Goal: Task Accomplishment & Management: Complete application form

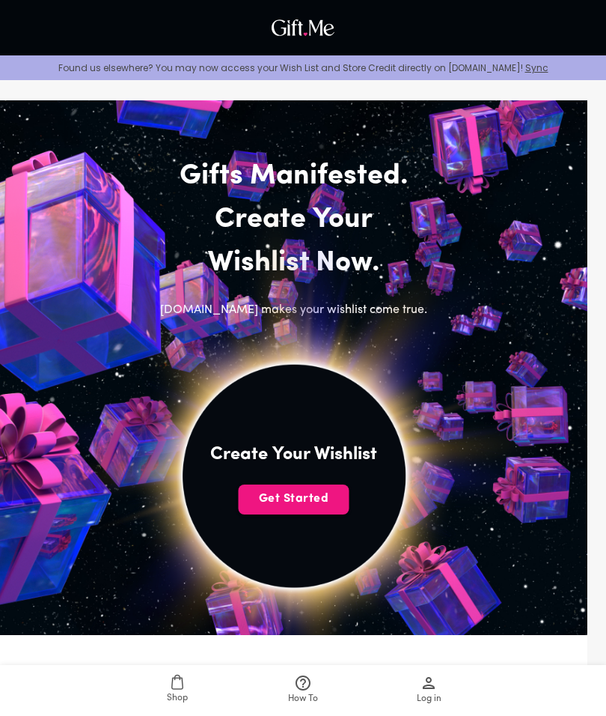
click at [329, 502] on span "Get Started" at bounding box center [294, 498] width 111 height 16
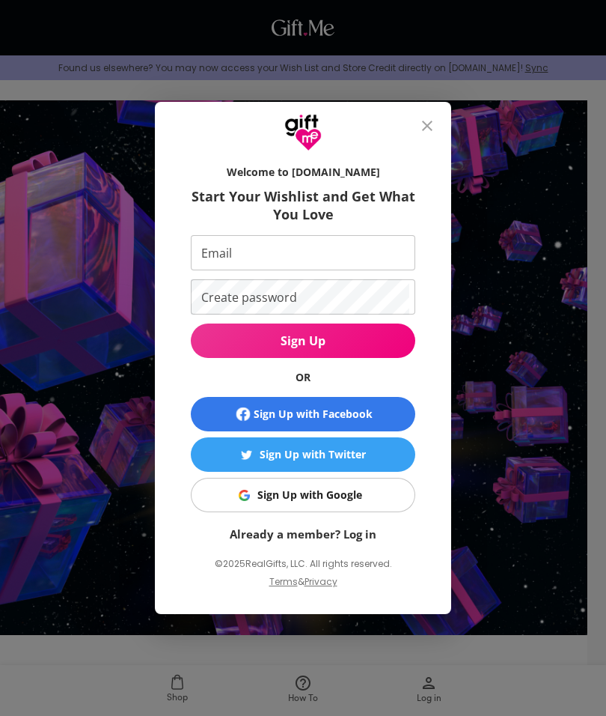
scroll to position [61, 0]
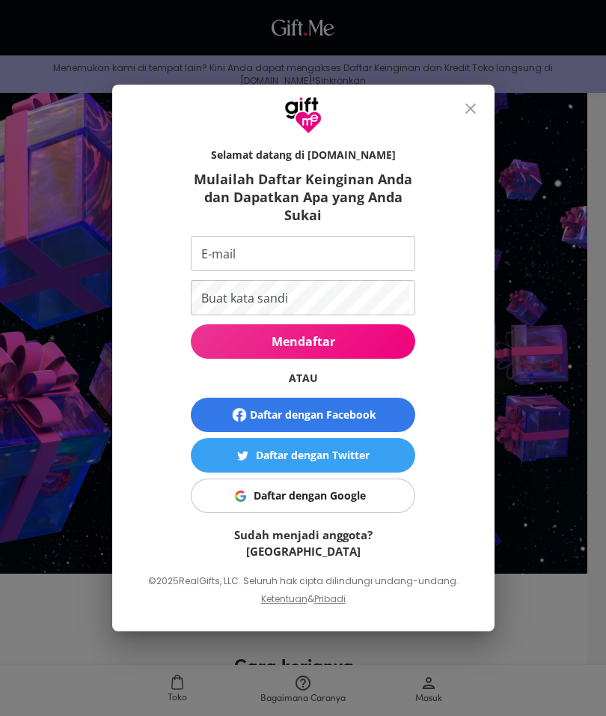
click at [481, 115] on button "menutup" at bounding box center [471, 109] width 36 height 36
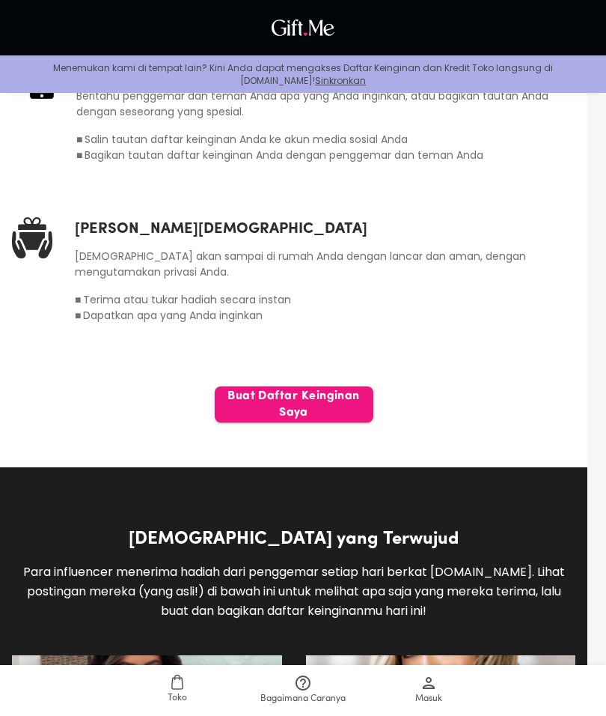
scroll to position [902, 0]
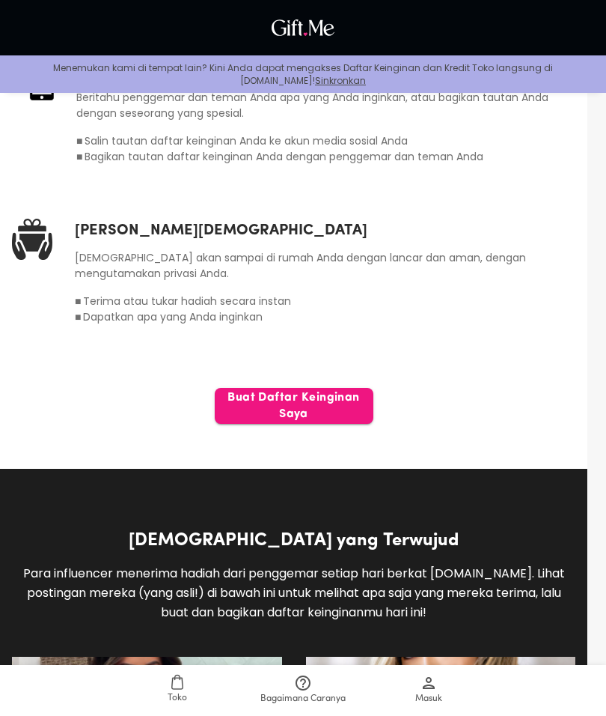
click at [336, 408] on font "Buat Daftar Keinginan Saya" at bounding box center [294, 406] width 159 height 34
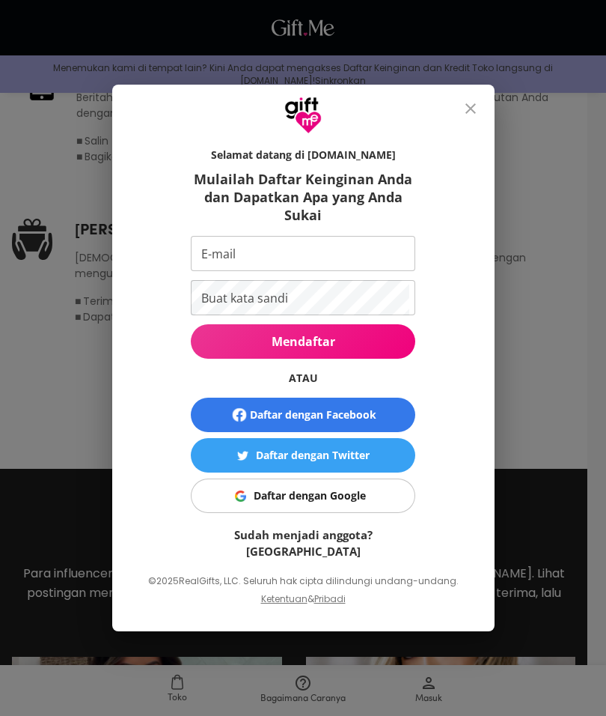
click at [363, 491] on button "Daftar dengan Google" at bounding box center [303, 495] width 225 height 34
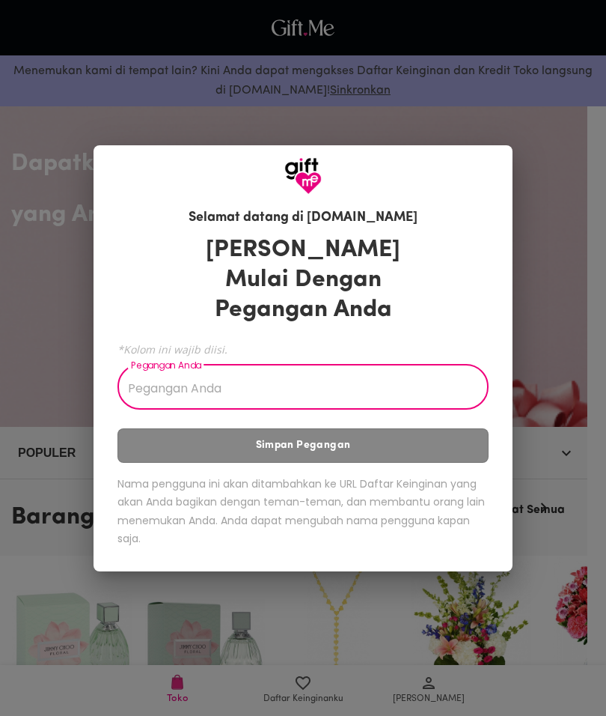
click at [389, 387] on input "Pegangan Anda" at bounding box center [295, 389] width 355 height 42
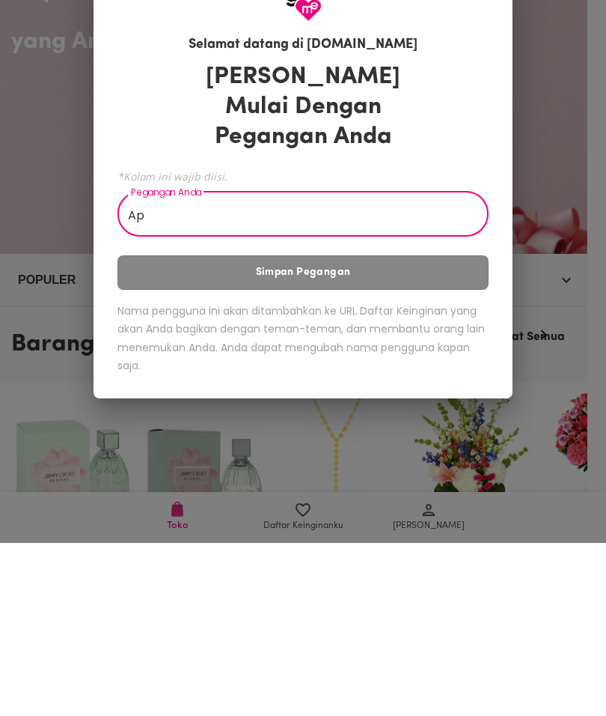
type input "A"
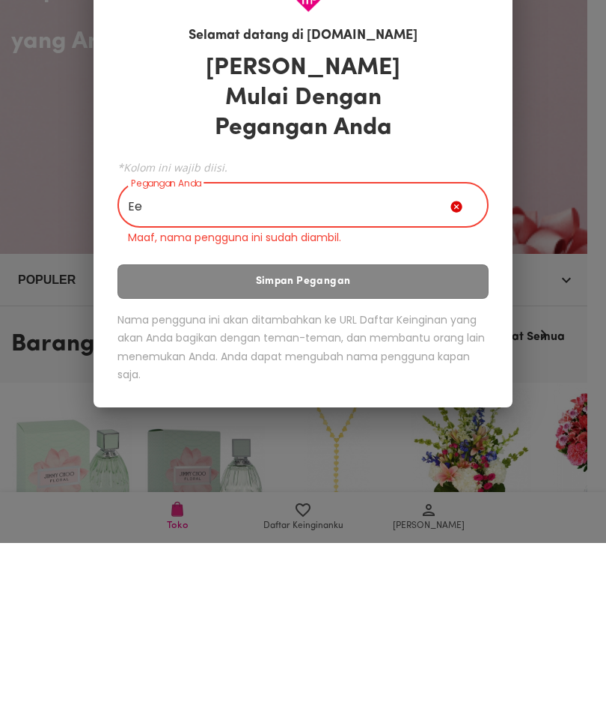
type input "E"
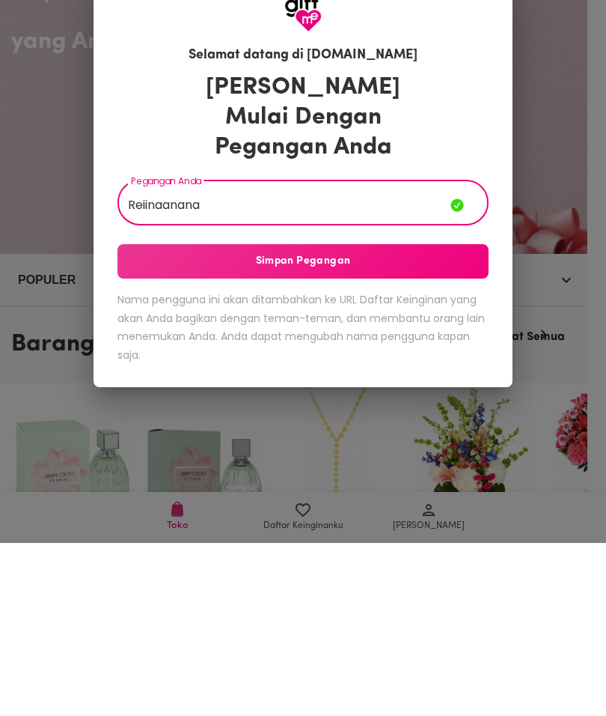
type input "Reiinaanana"
click at [370, 426] on span "Simpan Pegangan" at bounding box center [303, 434] width 371 height 16
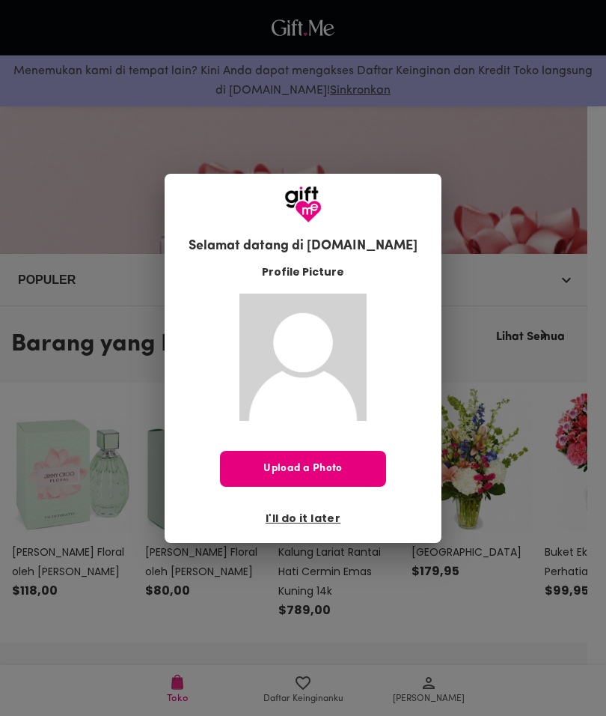
click at [386, 451] on button "Upload a Photo" at bounding box center [303, 469] width 166 height 36
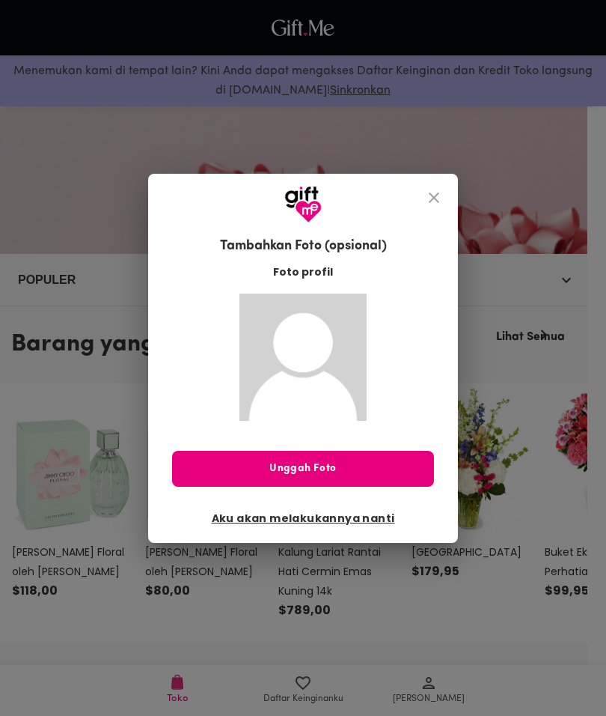
click at [365, 468] on span "Unggah Foto" at bounding box center [303, 468] width 262 height 16
click at [360, 463] on span "Unggah Foto" at bounding box center [303, 468] width 262 height 16
click at [345, 519] on font "Aku akan melakukannya nanti" at bounding box center [303, 517] width 183 height 15
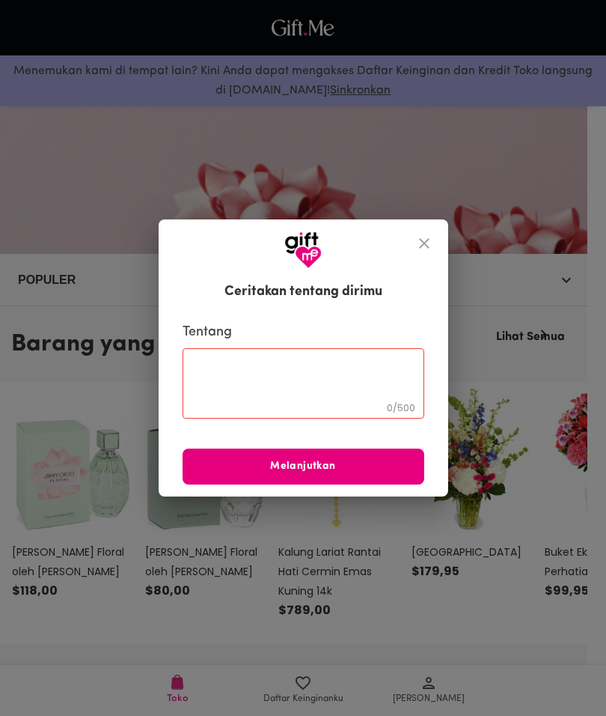
click at [422, 246] on icon "menutup" at bounding box center [424, 243] width 18 height 18
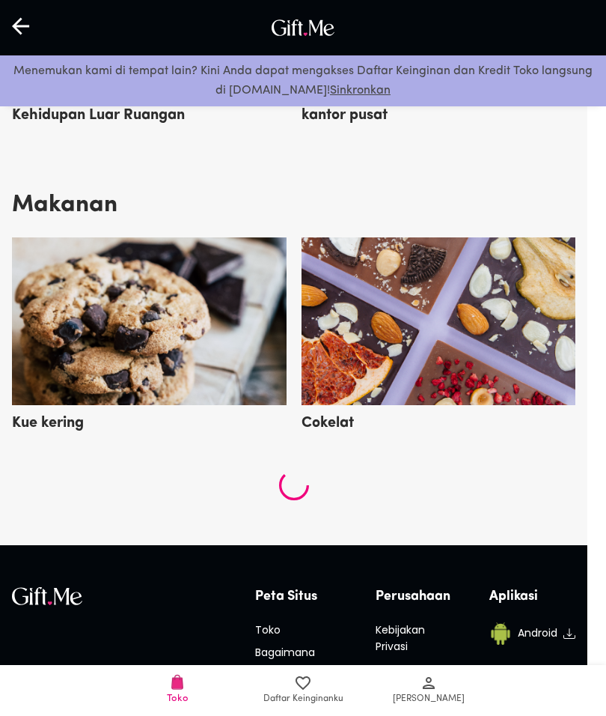
scroll to position [3944, 0]
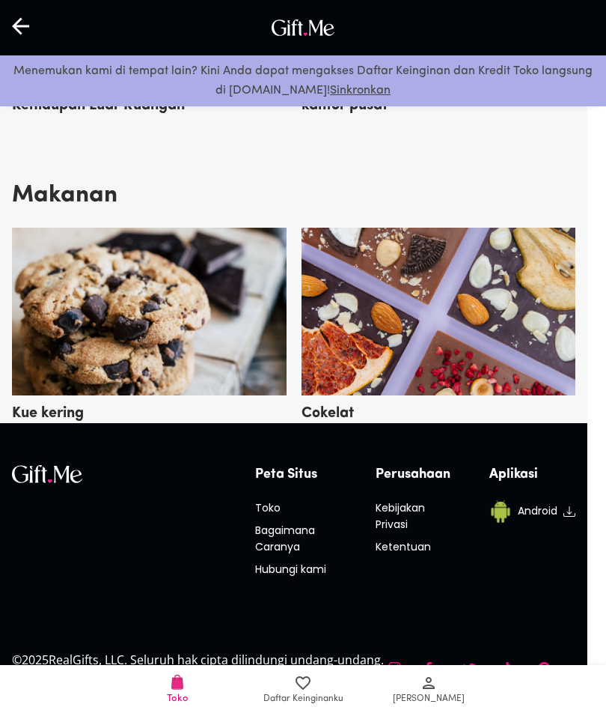
click at [80, 302] on img at bounding box center [149, 312] width 275 height 168
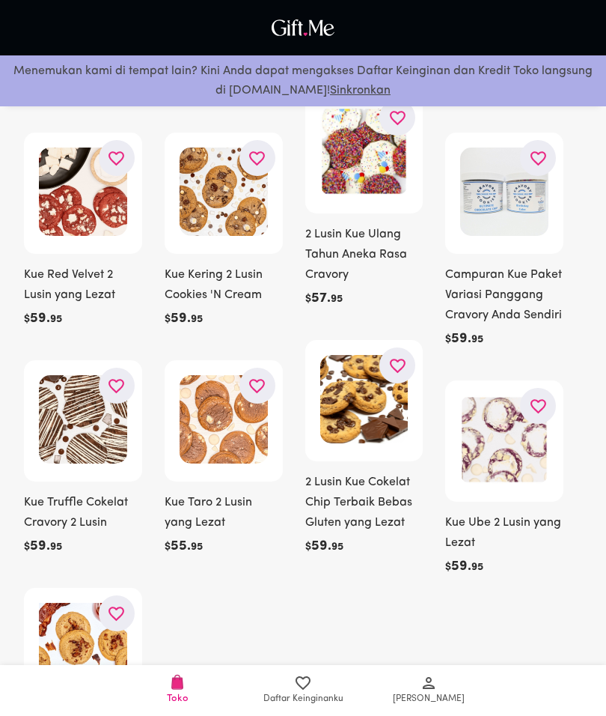
scroll to position [597, 0]
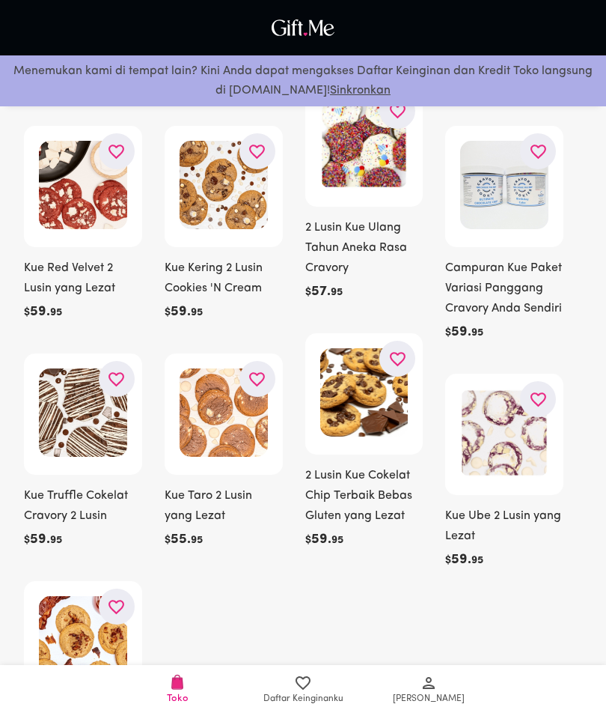
click at [322, 683] on span "Daftar Keinginanku" at bounding box center [303, 690] width 108 height 32
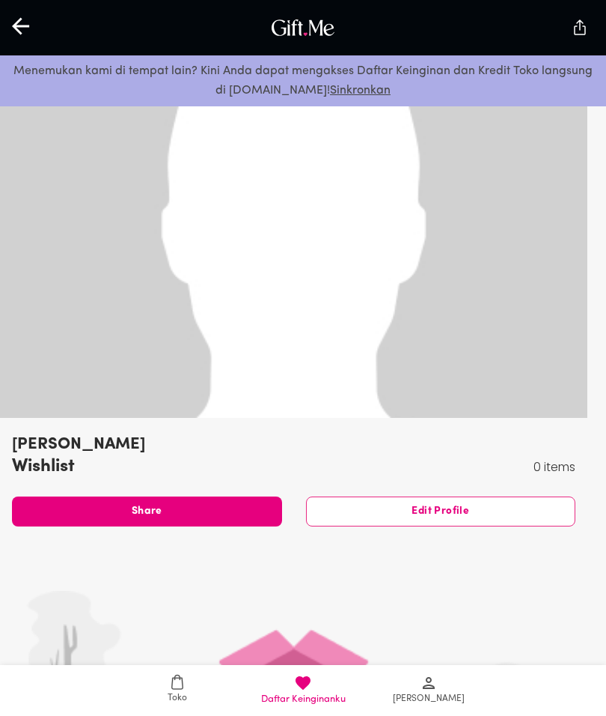
click at [400, 715] on html "Menemukan kami di tempat lain? Kini Anda dapat mengakses Daftar Keinginan dan K…" at bounding box center [303, 718] width 606 height 1436
click at [423, 715] on html "Menemukan kami di tempat lain? Kini Anda dapat mengakses Daftar Keinginan dan K…" at bounding box center [303, 718] width 606 height 1436
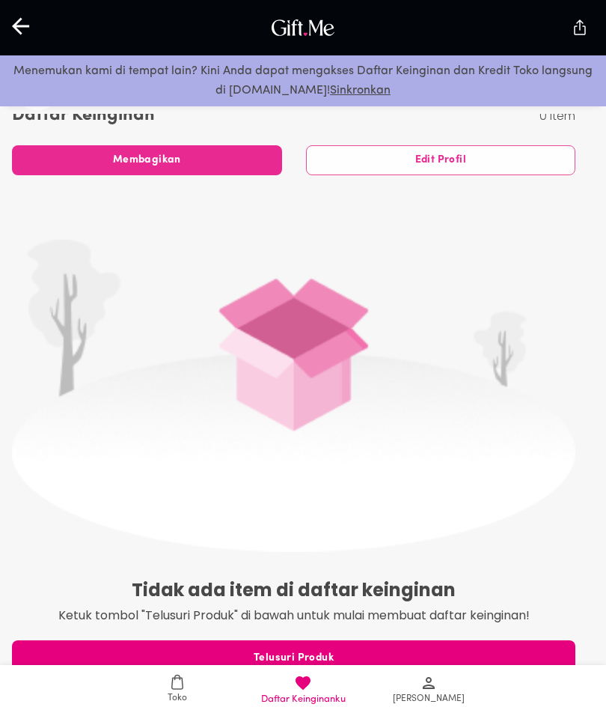
click at [373, 656] on span "Telusuri Produk" at bounding box center [294, 658] width 564 height 16
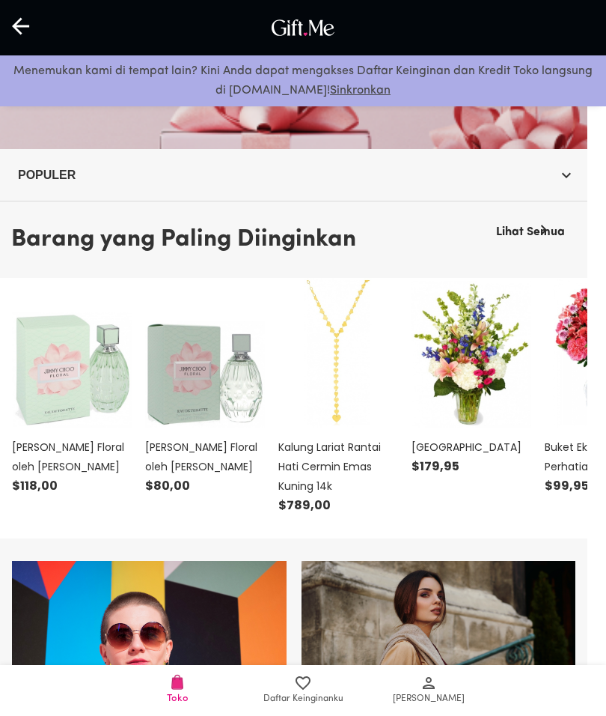
scroll to position [341, 0]
